Goal: Communication & Community: Answer question/provide support

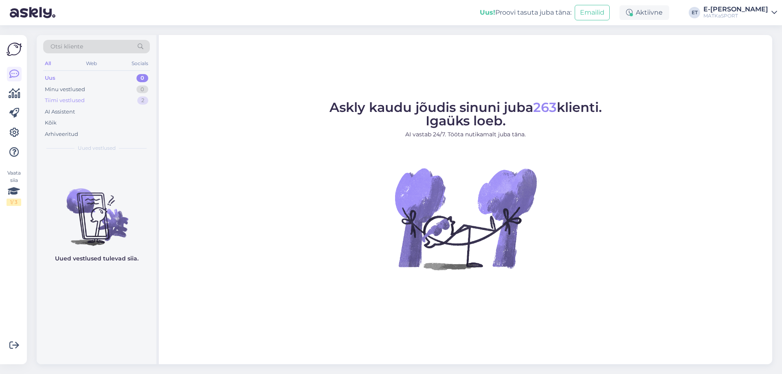
click at [97, 99] on div "Tiimi vestlused 2" at bounding box center [96, 100] width 107 height 11
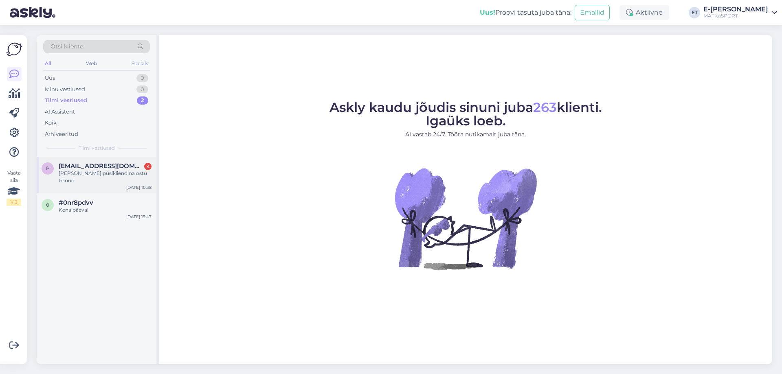
click at [98, 169] on span "[EMAIL_ADDRESS][DOMAIN_NAME]" at bounding box center [101, 166] width 85 height 7
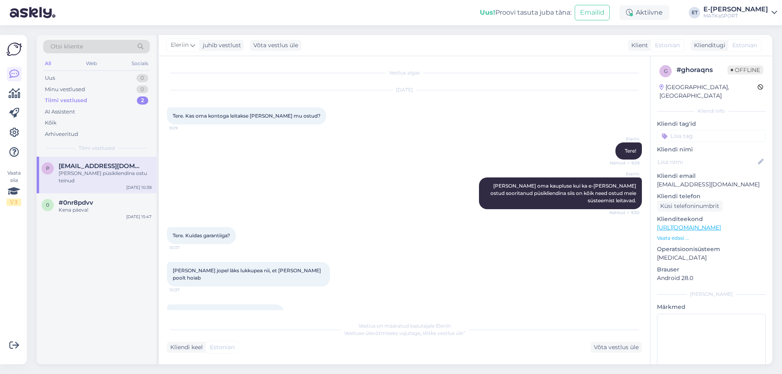
scroll to position [13, 0]
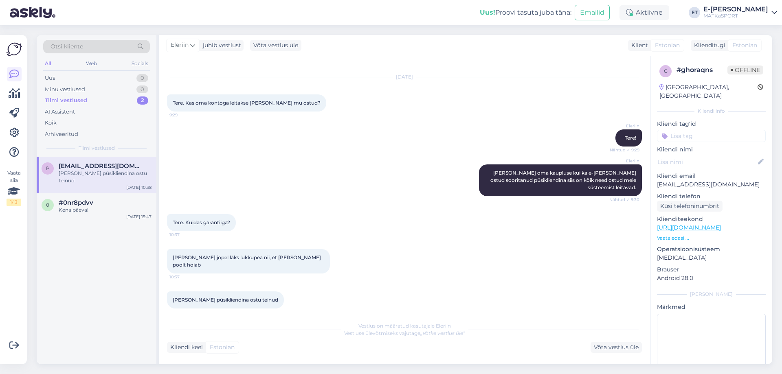
click at [189, 351] on div "Kliendi keel" at bounding box center [185, 347] width 36 height 9
click at [615, 349] on div "Võta vestlus üle" at bounding box center [616, 347] width 51 height 11
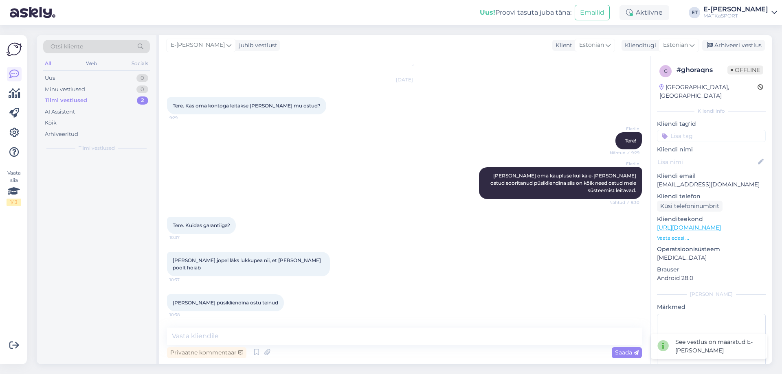
scroll to position [3, 0]
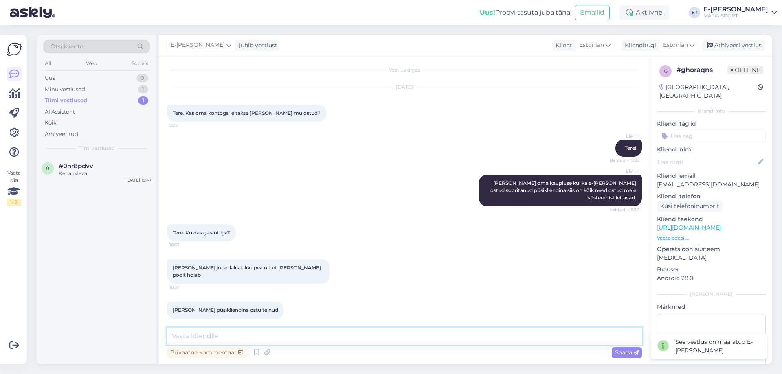
click at [308, 337] on textarea at bounding box center [404, 336] width 475 height 17
type textarea "Pretensioonide esitamiseks leiame ka kenasti Teie ostu süsteemist üles."
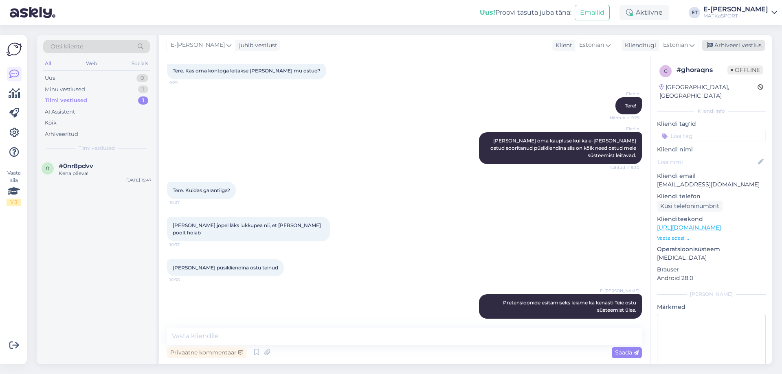
click at [724, 42] on div "Arhiveeri vestlus" at bounding box center [733, 45] width 63 height 11
